Goal: Task Accomplishment & Management: Manage account settings

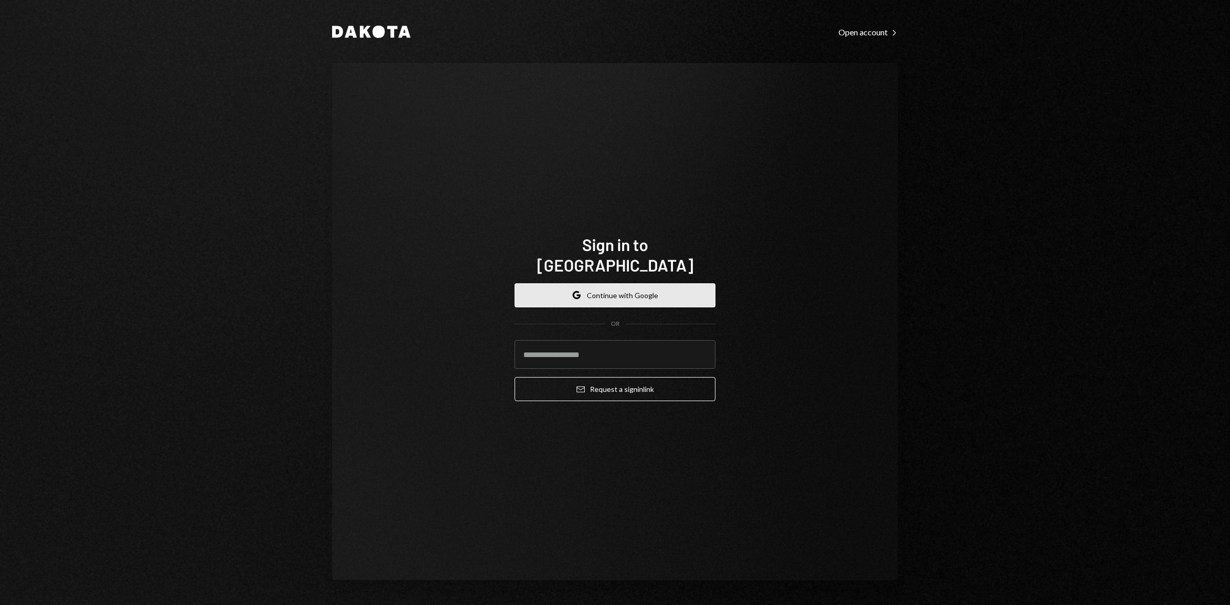
click at [596, 283] on button "Google Continue with Google" at bounding box center [615, 295] width 201 height 24
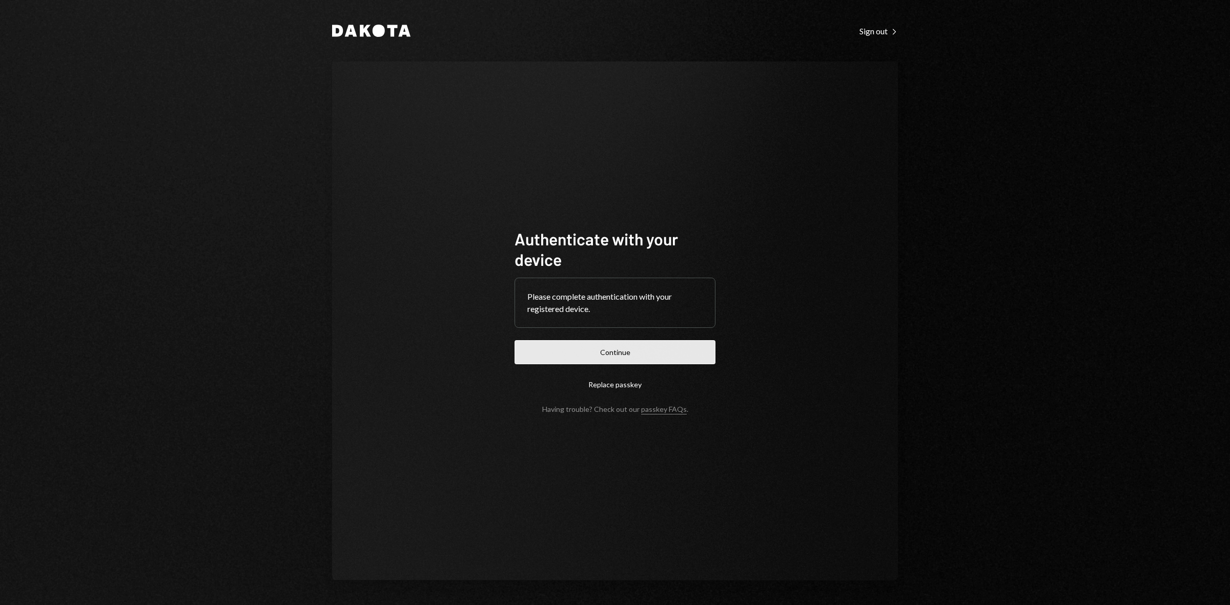
click at [620, 357] on button "Continue" at bounding box center [615, 352] width 201 height 24
